Goal: Transaction & Acquisition: Obtain resource

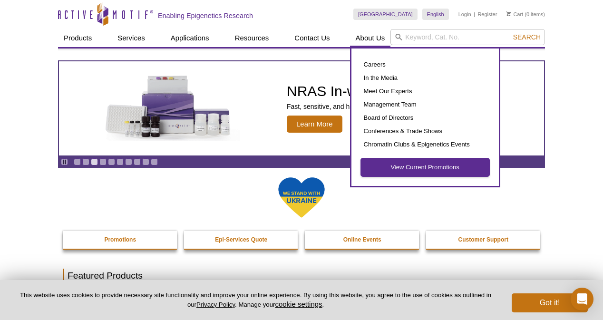
click at [395, 167] on link "View Current Promotions" at bounding box center [425, 167] width 128 height 18
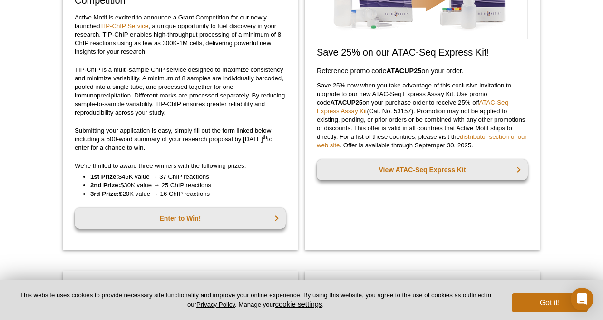
scroll to position [171, 0]
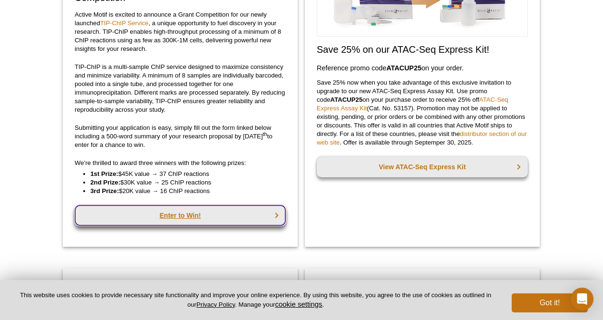
click at [185, 211] on link "Enter to Win!" at bounding box center [180, 215] width 211 height 21
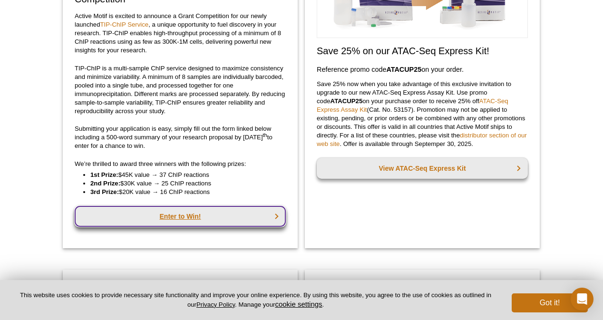
scroll to position [157, 0]
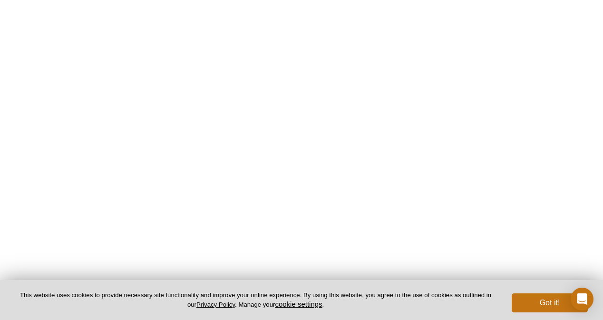
scroll to position [256, 0]
